Goal: Task Accomplishment & Management: Manage account settings

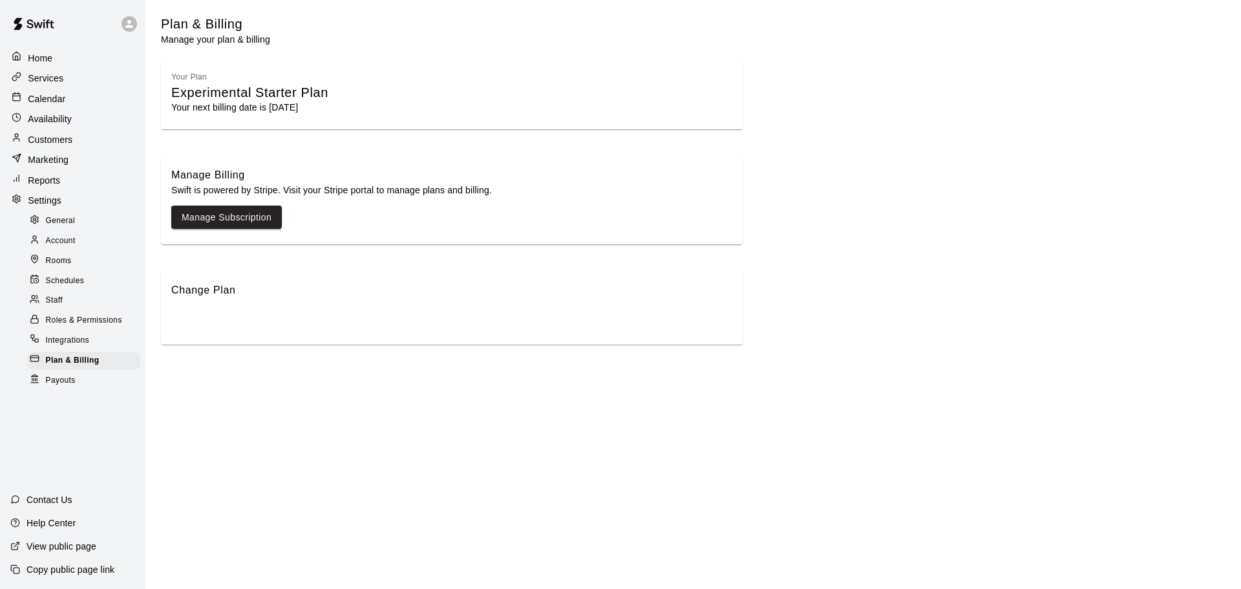
click at [67, 202] on div "Settings" at bounding box center [72, 200] width 127 height 19
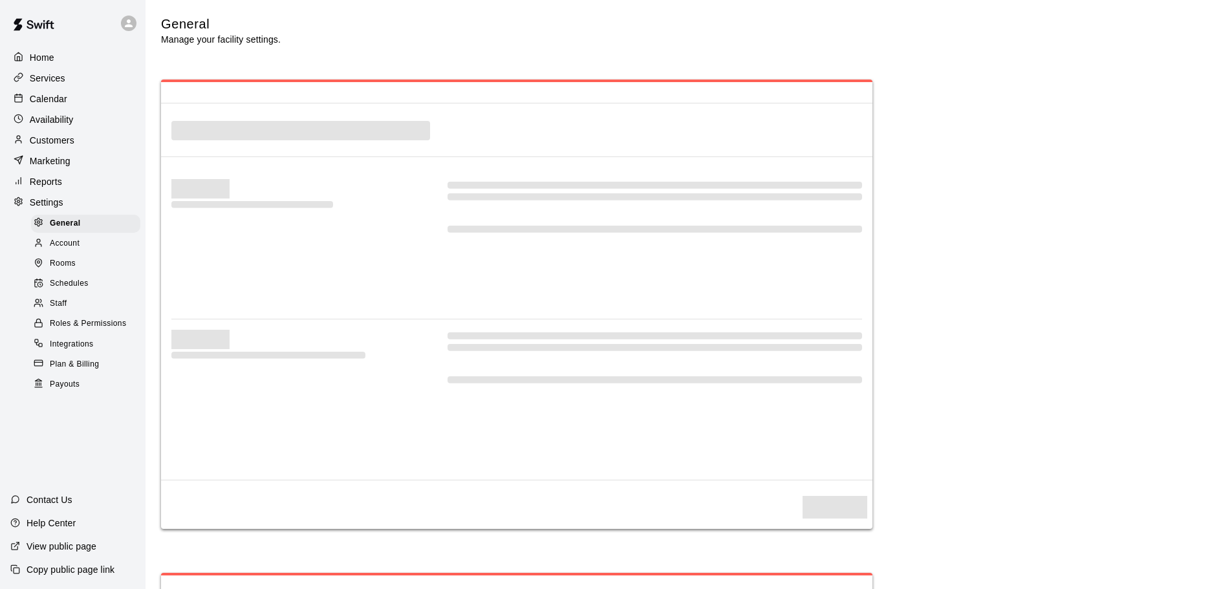
select select "**"
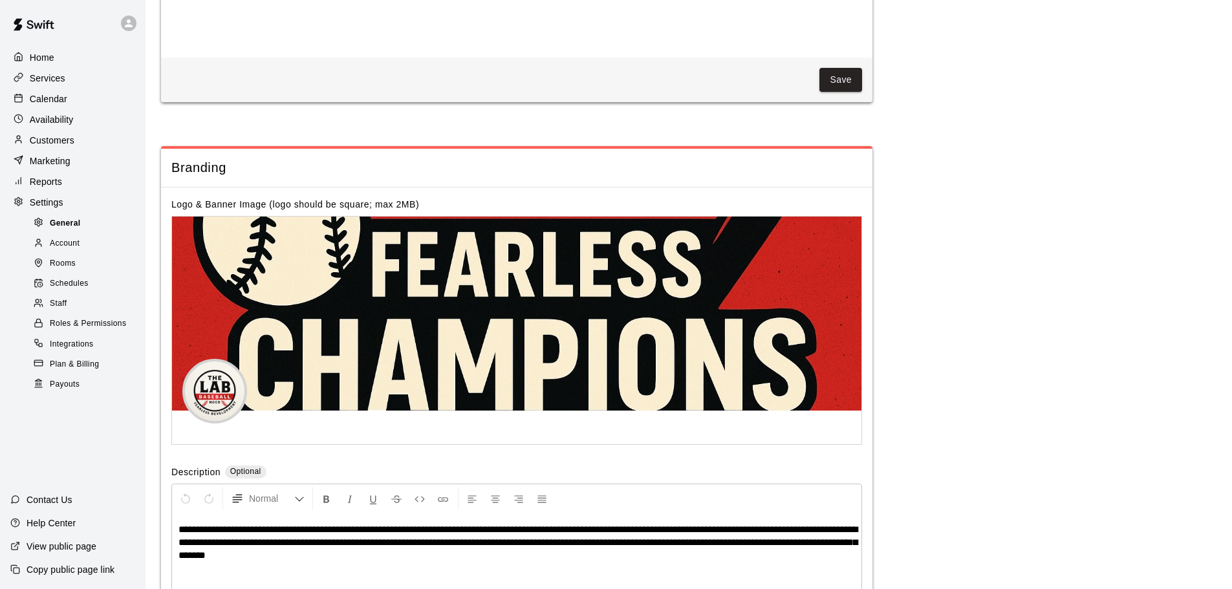
scroll to position [2640, 0]
click at [72, 230] on span "General" at bounding box center [65, 223] width 31 height 13
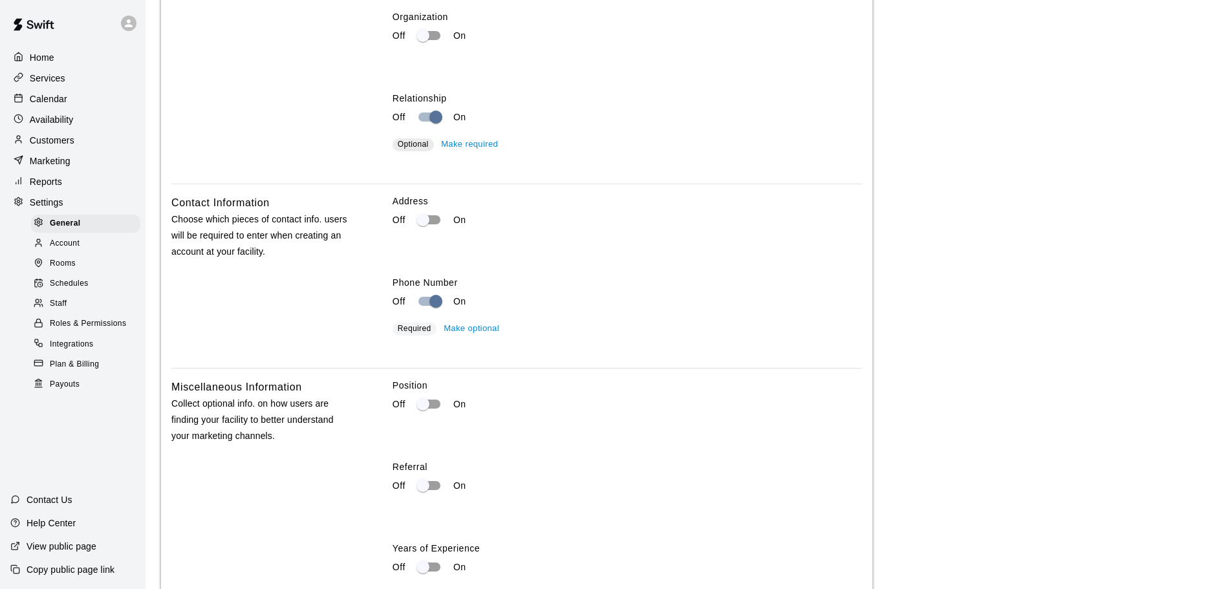
scroll to position [2327, 0]
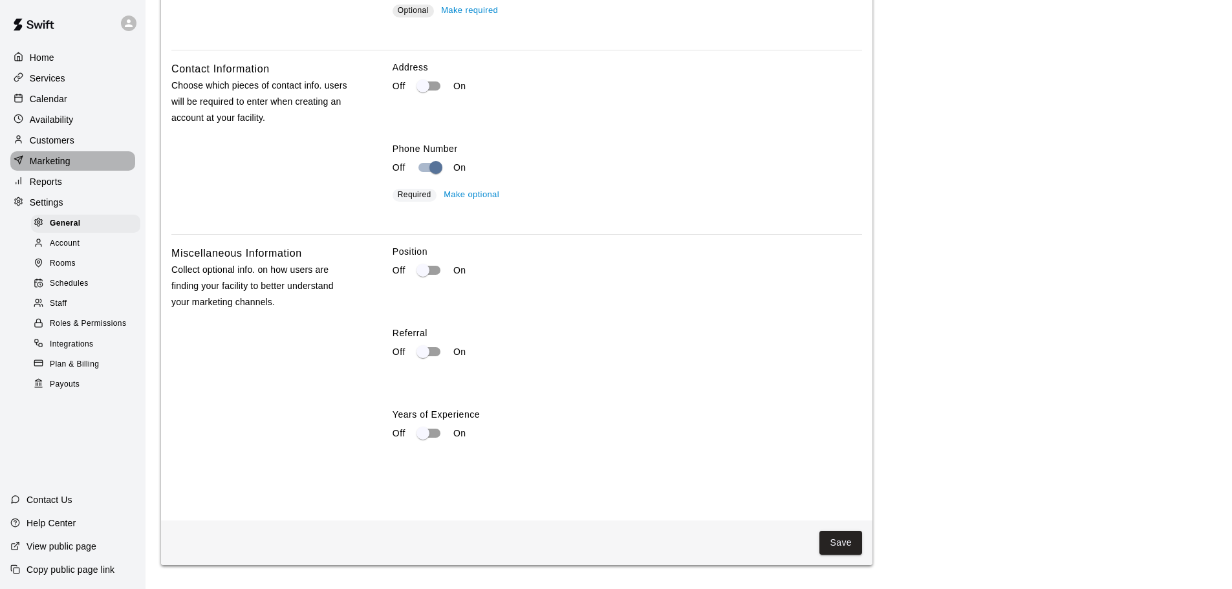
click at [55, 163] on p "Marketing" at bounding box center [50, 161] width 41 height 13
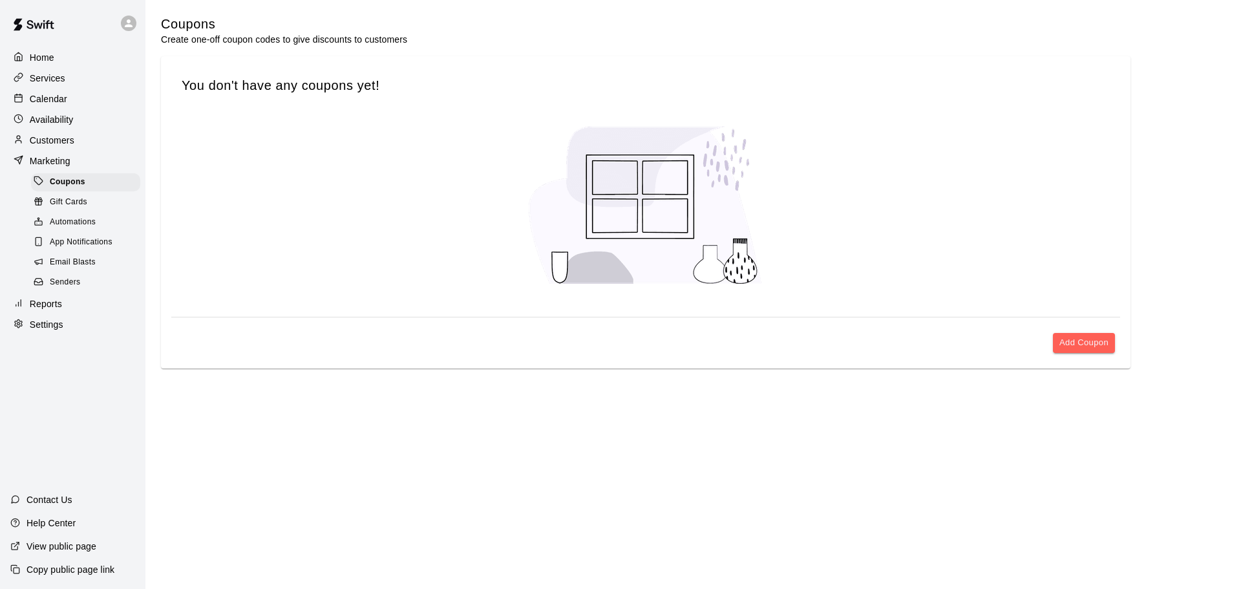
click at [67, 289] on span "Senders" at bounding box center [65, 282] width 31 height 13
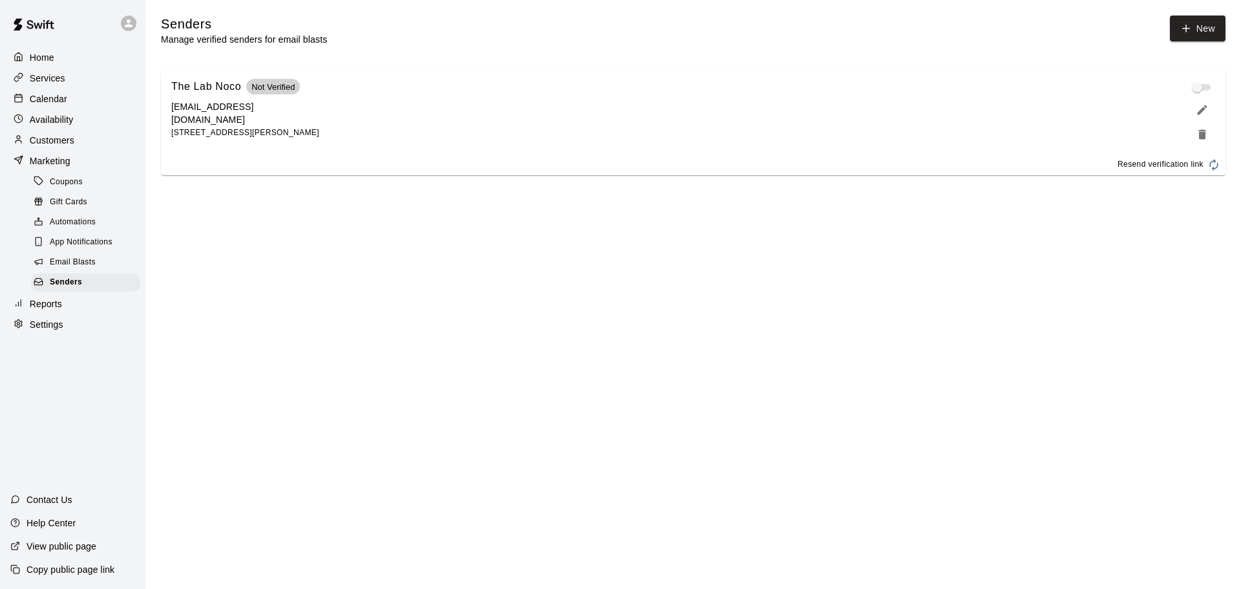
click at [1201, 90] on span at bounding box center [1202, 87] width 17 height 6
click at [1198, 91] on span at bounding box center [1202, 87] width 17 height 6
click at [1217, 169] on icon "button" at bounding box center [1214, 164] width 13 height 13
click at [1204, 167] on button "Resend verification link" at bounding box center [1169, 165] width 113 height 21
click at [1199, 88] on span at bounding box center [1202, 87] width 17 height 6
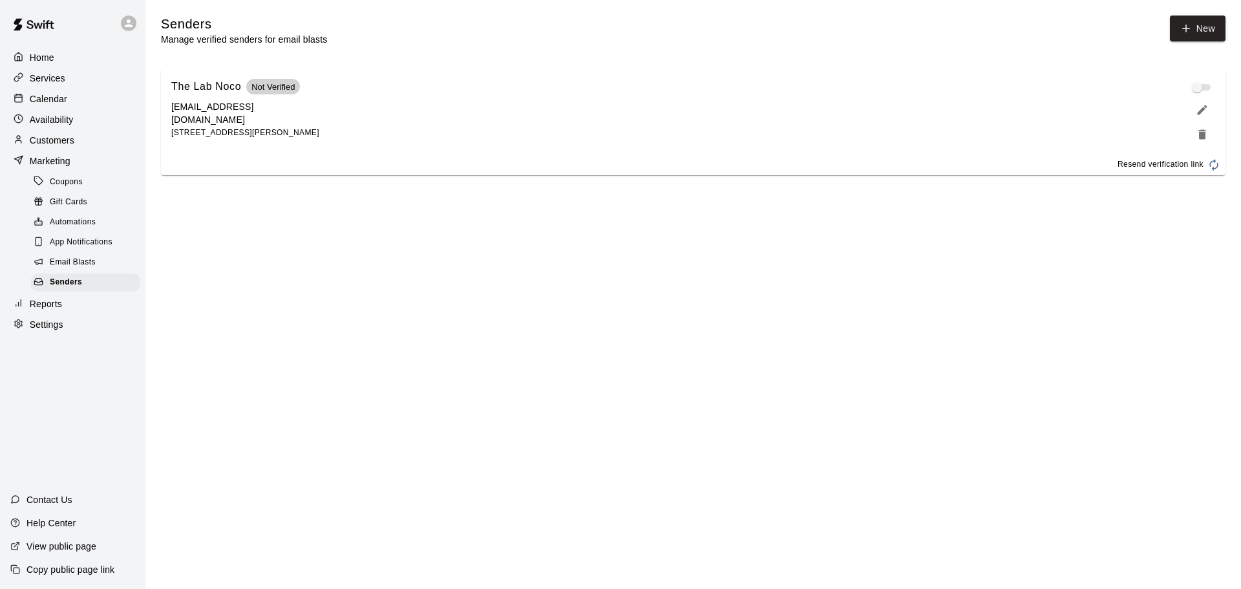
click at [1202, 165] on span "Resend verification link" at bounding box center [1161, 164] width 86 height 13
